Goal: Find specific page/section: Find specific page/section

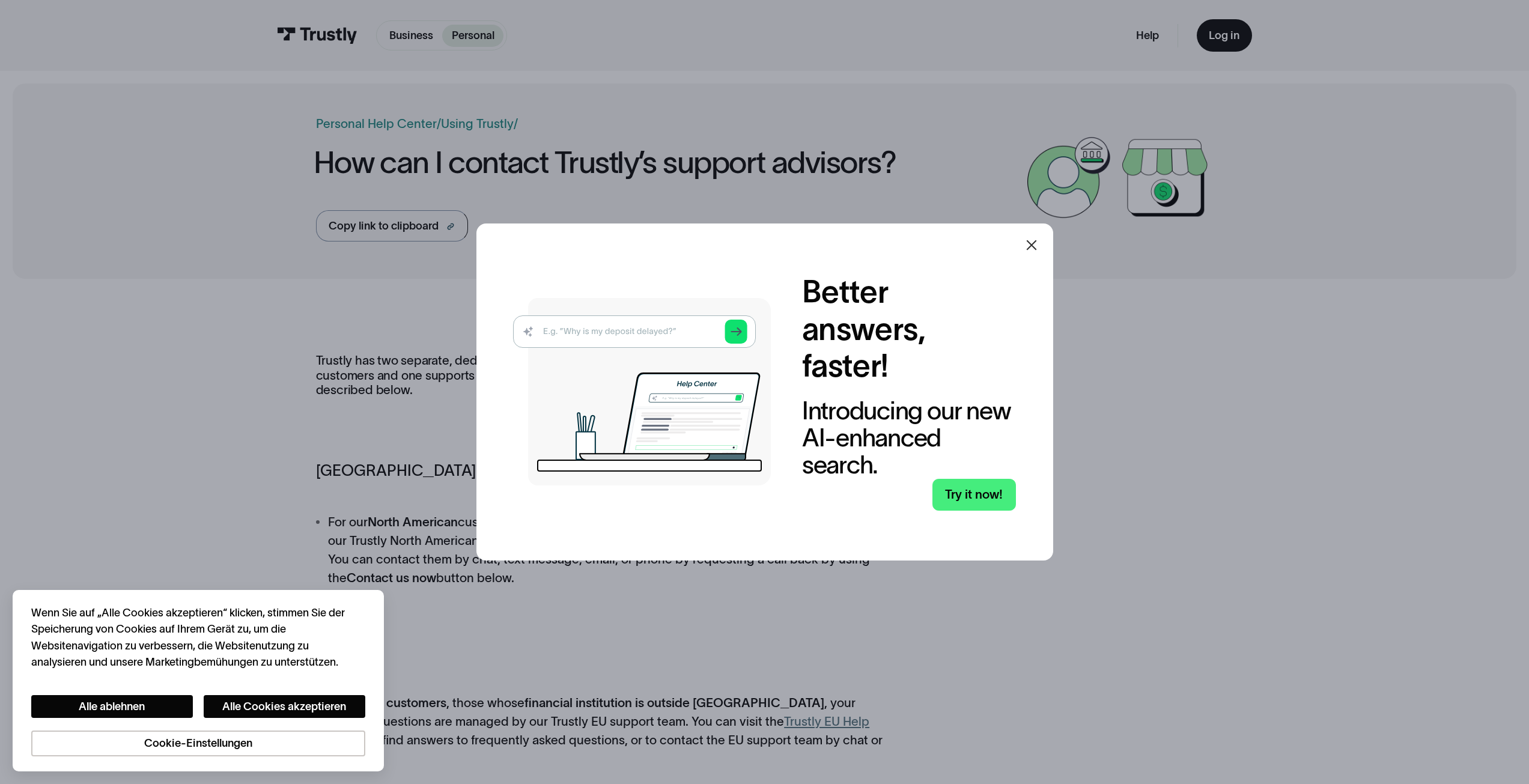
click at [1039, 239] on icon at bounding box center [1031, 245] width 14 height 14
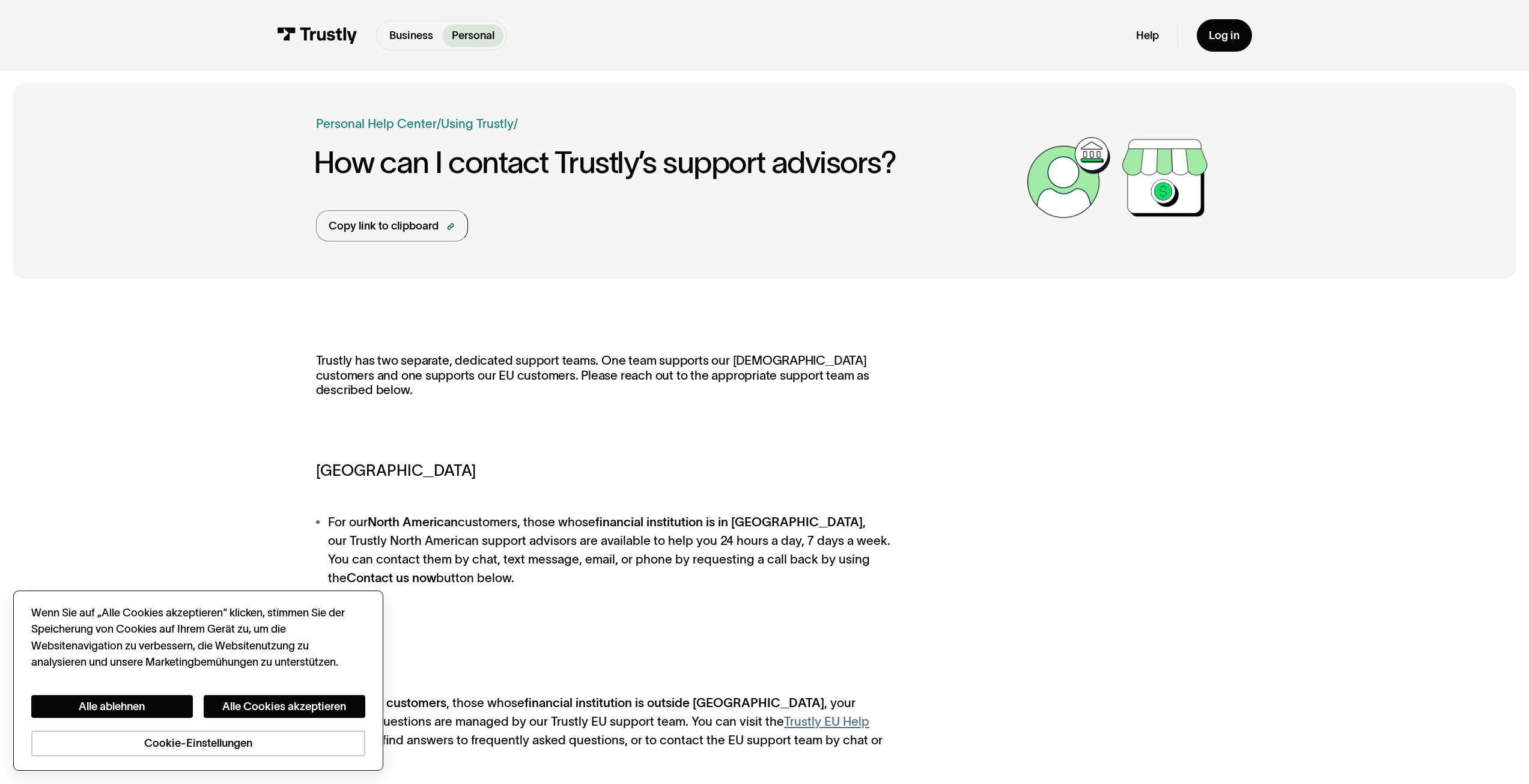
click at [170, 693] on div "Alle ablehnen Alle Cookies akzeptieren Cookie-Einstellungen" at bounding box center [198, 713] width 334 height 86
click at [169, 694] on div "Alle ablehnen Alle Cookies akzeptieren Cookie-Einstellungen" at bounding box center [198, 713] width 334 height 86
click at [169, 695] on button "Alle ablehnen" at bounding box center [112, 706] width 162 height 23
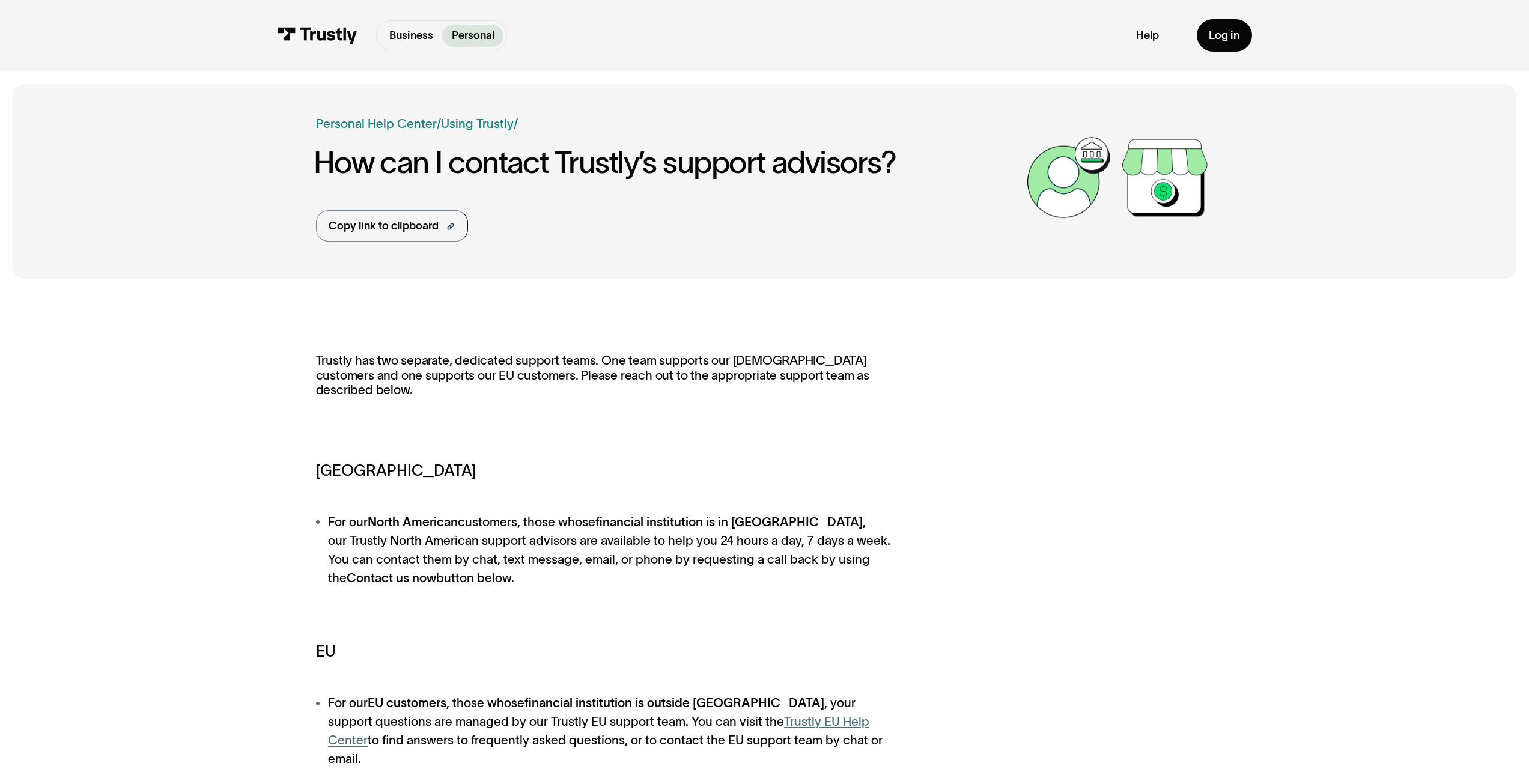
click at [327, 26] on div "Business Personal Business Personal" at bounding box center [392, 35] width 230 height 30
click at [331, 40] on img at bounding box center [317, 35] width 81 height 17
